Goal: Ask a question

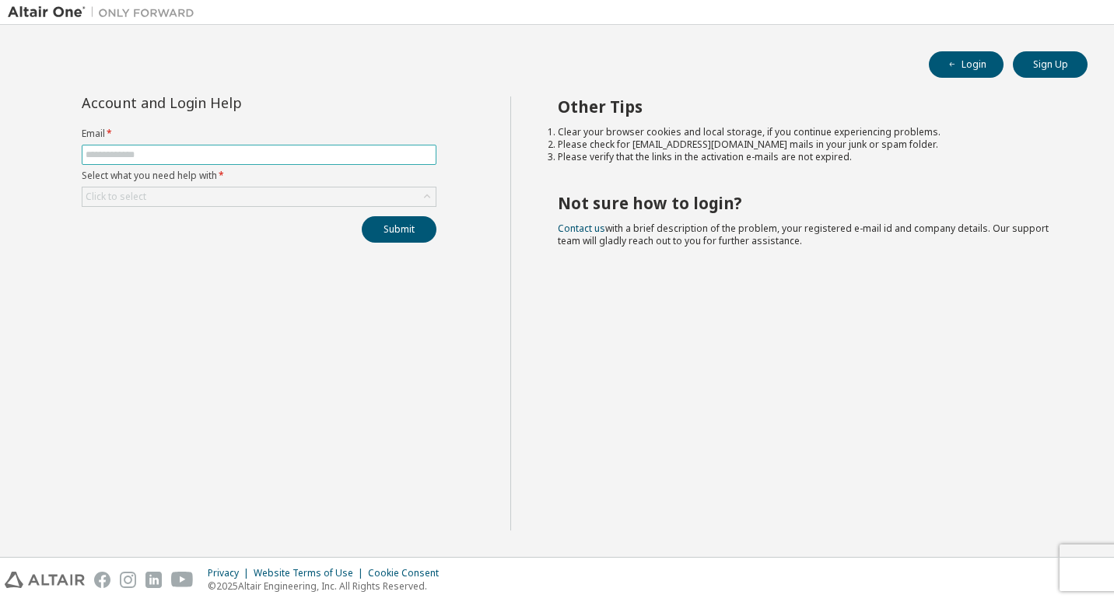
click at [258, 153] on input "text" at bounding box center [259, 155] width 347 height 12
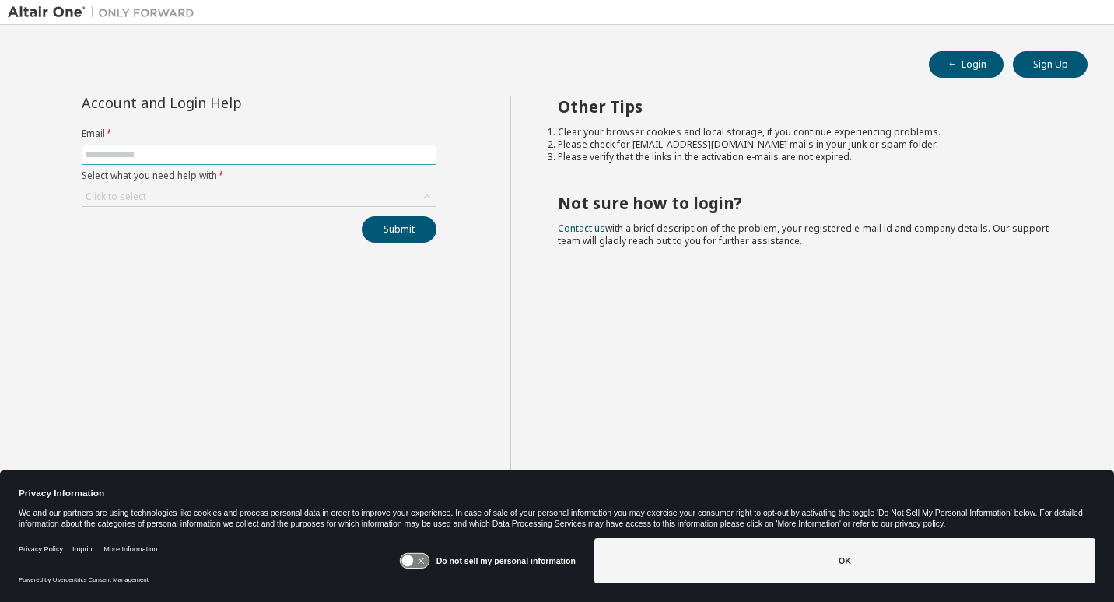
click at [226, 151] on input "text" at bounding box center [259, 155] width 347 height 12
type input "**********"
click at [271, 202] on div "Click to select" at bounding box center [258, 197] width 353 height 19
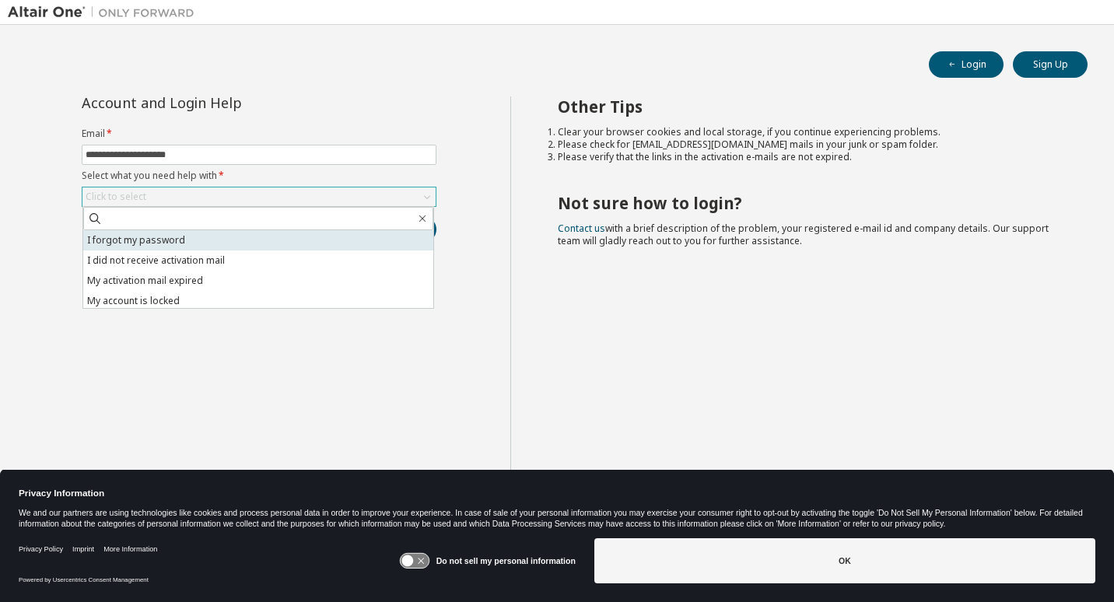
click at [188, 239] on li "I forgot my password" at bounding box center [258, 240] width 350 height 20
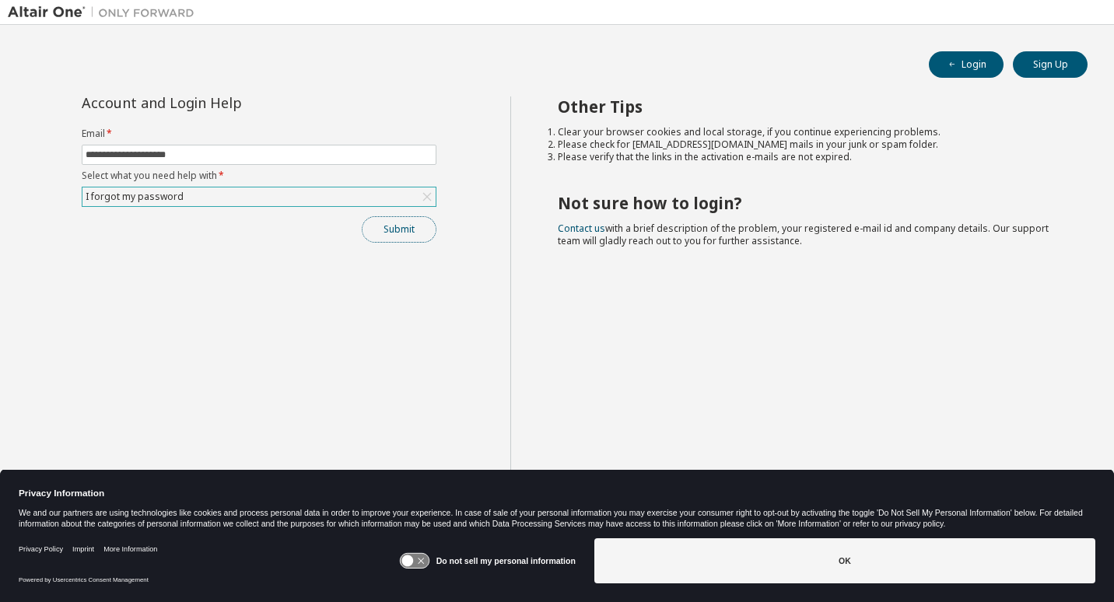
click at [393, 233] on button "Submit" at bounding box center [399, 229] width 75 height 26
click at [394, 222] on button "Submit" at bounding box center [399, 229] width 75 height 26
